Goal: Task Accomplishment & Management: Complete application form

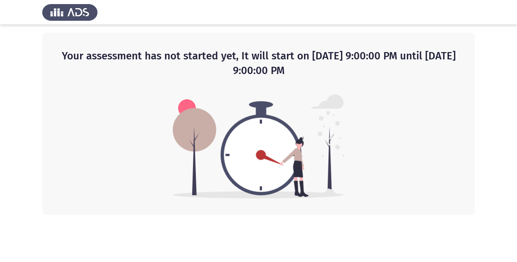
click at [267, 190] on img at bounding box center [259, 146] width 172 height 104
